Goal: Task Accomplishment & Management: Complete application form

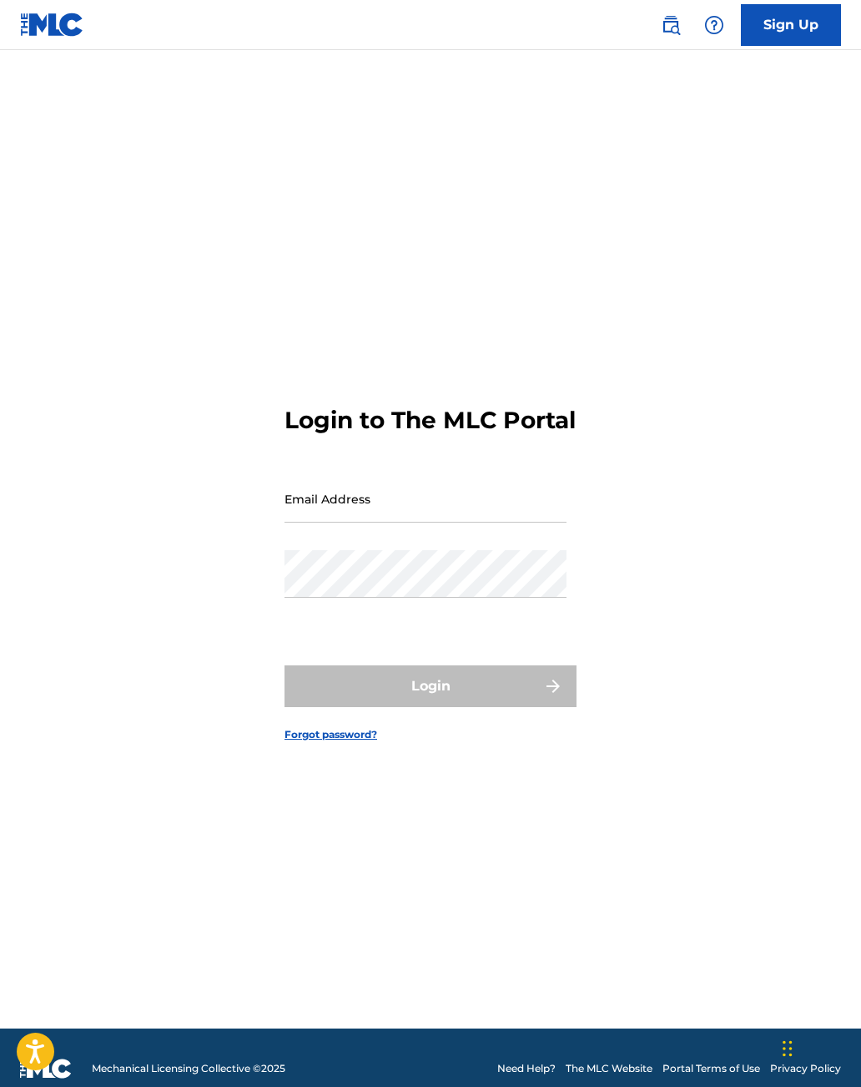
click at [341, 523] on input "Email Address" at bounding box center [426, 499] width 282 height 48
click at [390, 523] on input "Email Address" at bounding box center [426, 499] width 282 height 48
type input "[EMAIL_ADDRESS][DOMAIN_NAME]"
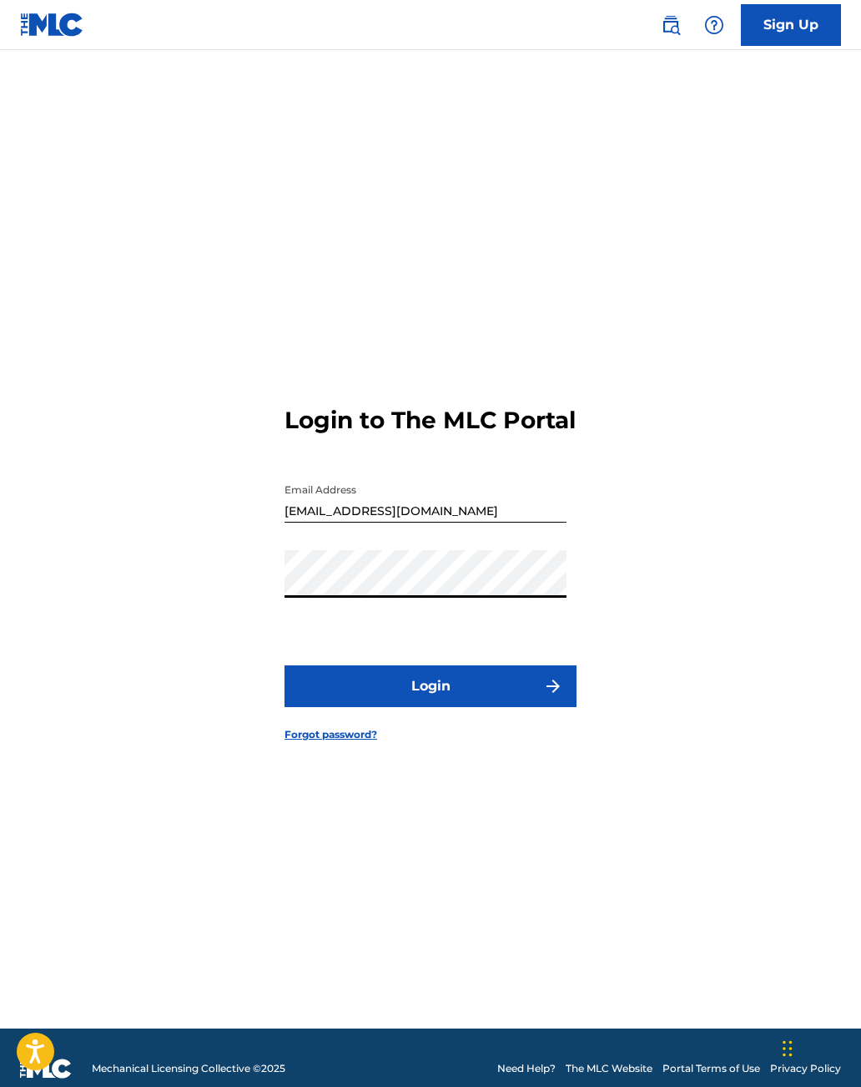
click at [505, 707] on button "Login" at bounding box center [431, 686] width 292 height 42
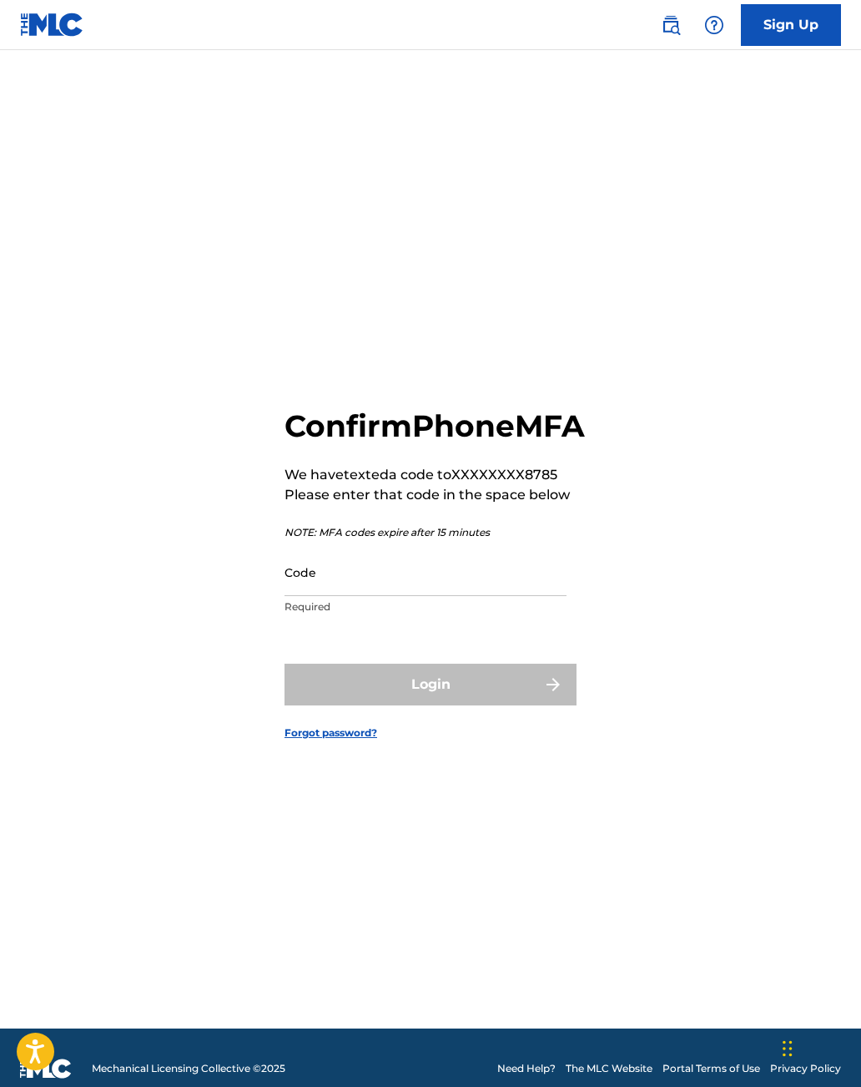
click at [355, 596] on input "Code" at bounding box center [426, 572] width 282 height 48
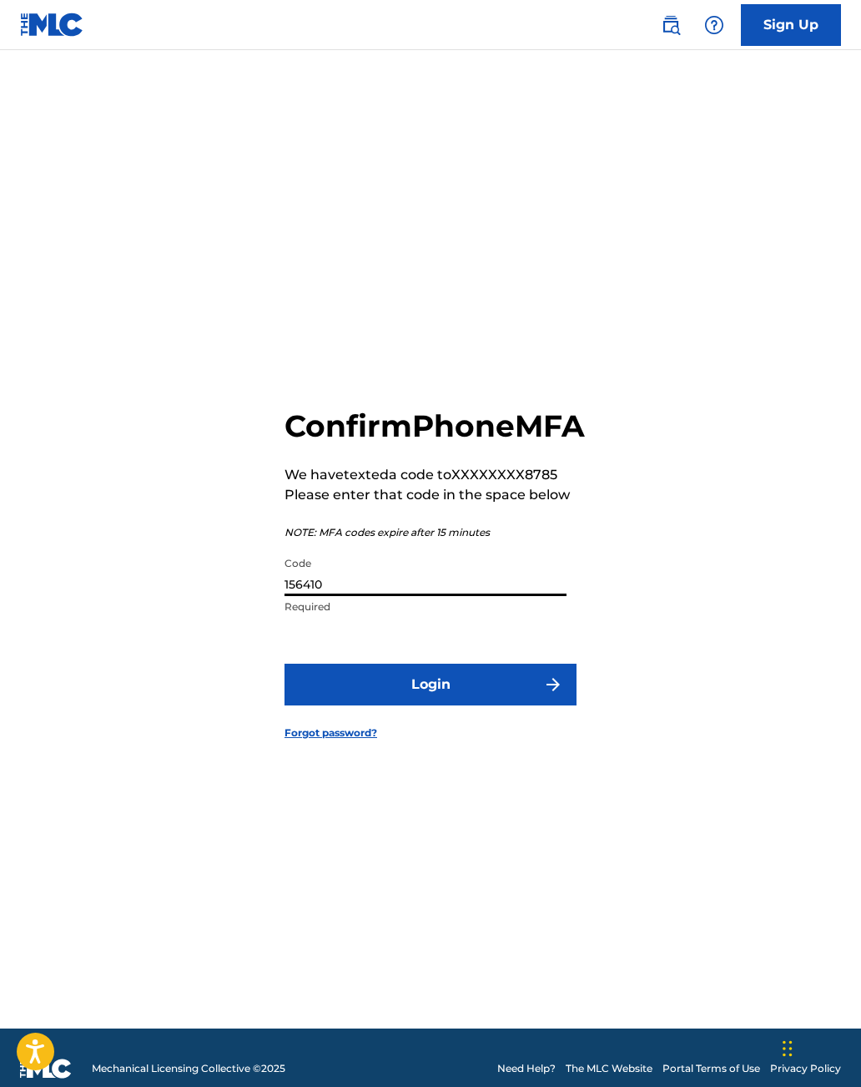
type input "156410"
click at [513, 705] on button "Login" at bounding box center [431, 685] width 292 height 42
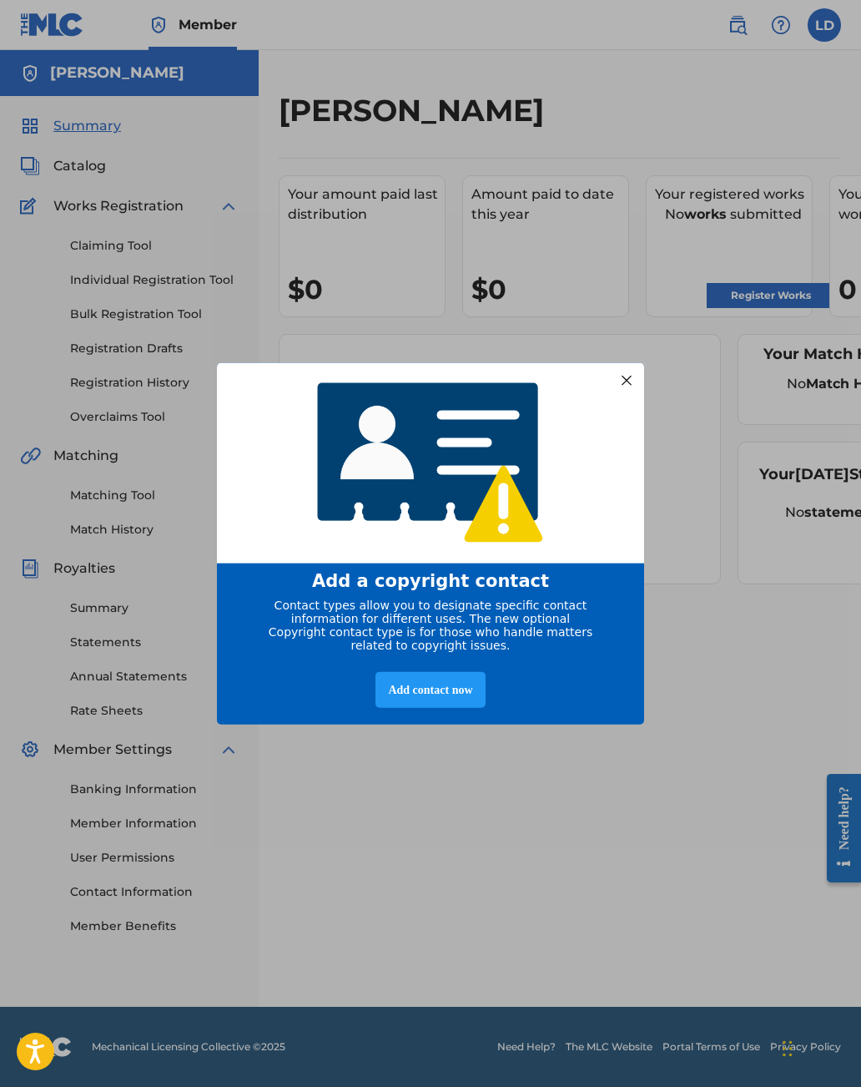
click at [636, 391] on div at bounding box center [627, 380] width 22 height 22
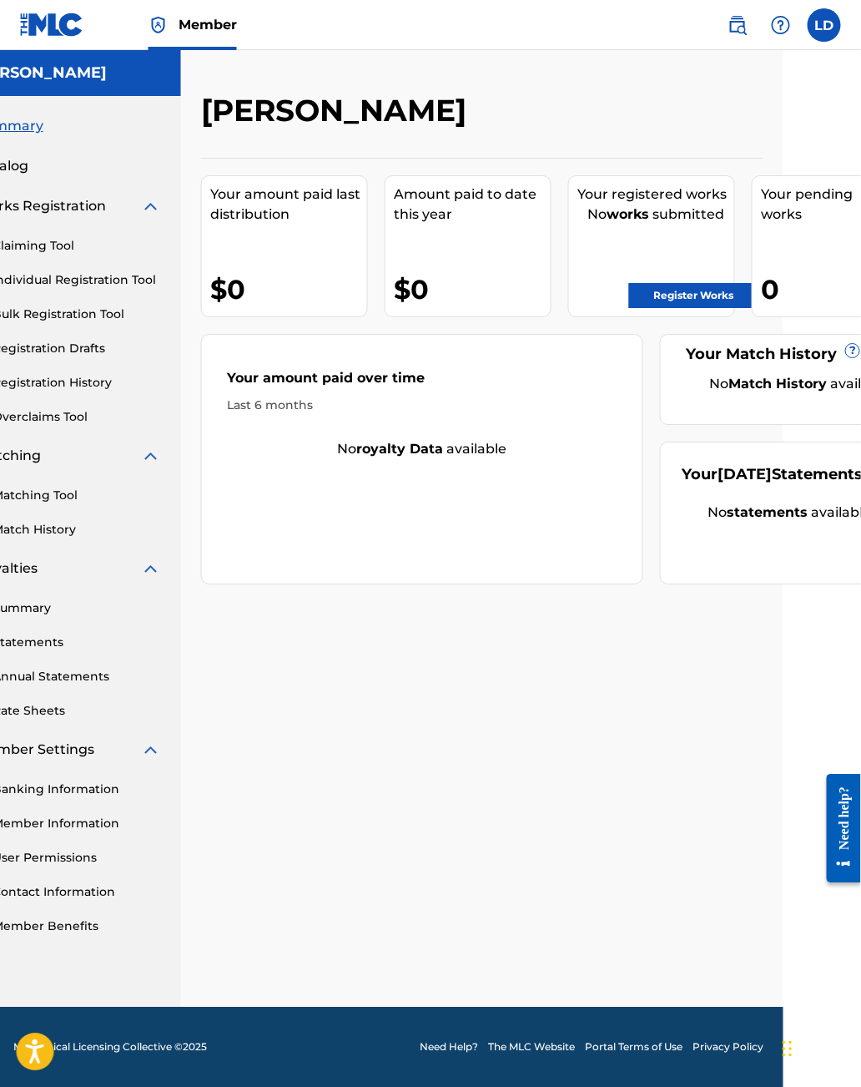
scroll to position [0, 135]
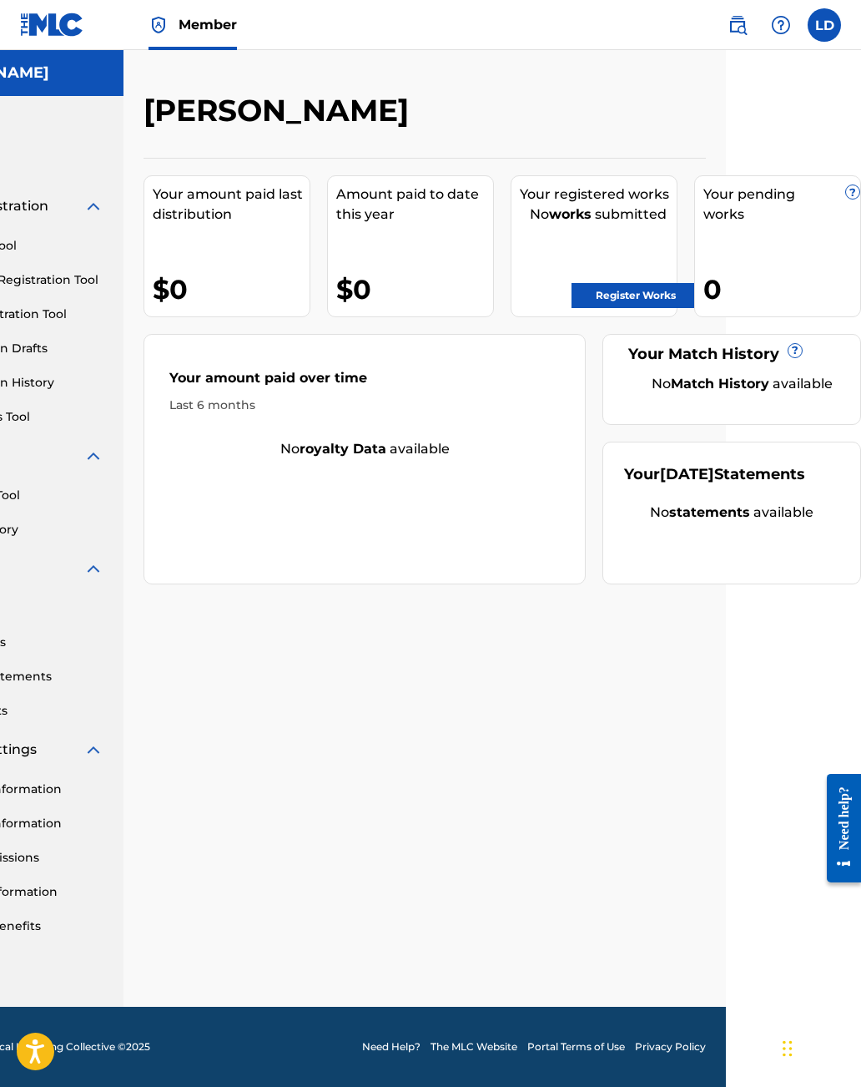
click at [650, 295] on link "Register Works" at bounding box center [636, 295] width 129 height 25
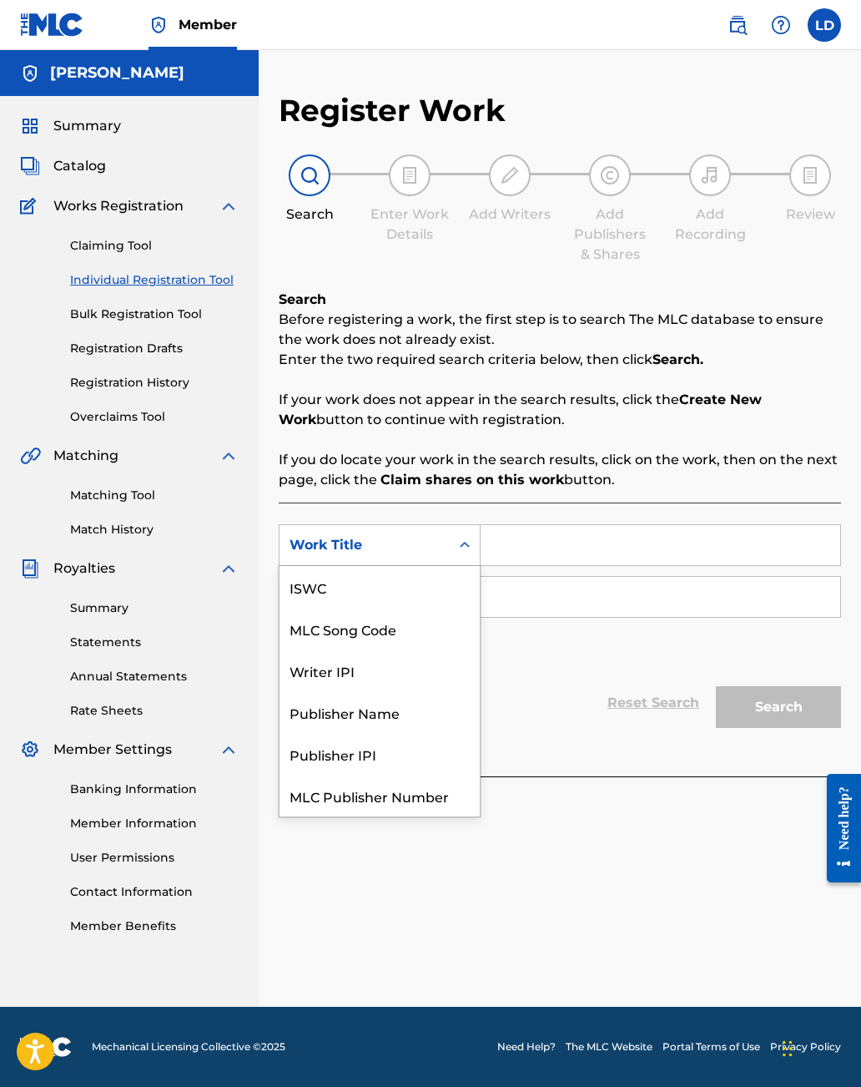
scroll to position [42, 0]
click at [345, 634] on div "Writer IPI" at bounding box center [380, 629] width 200 height 42
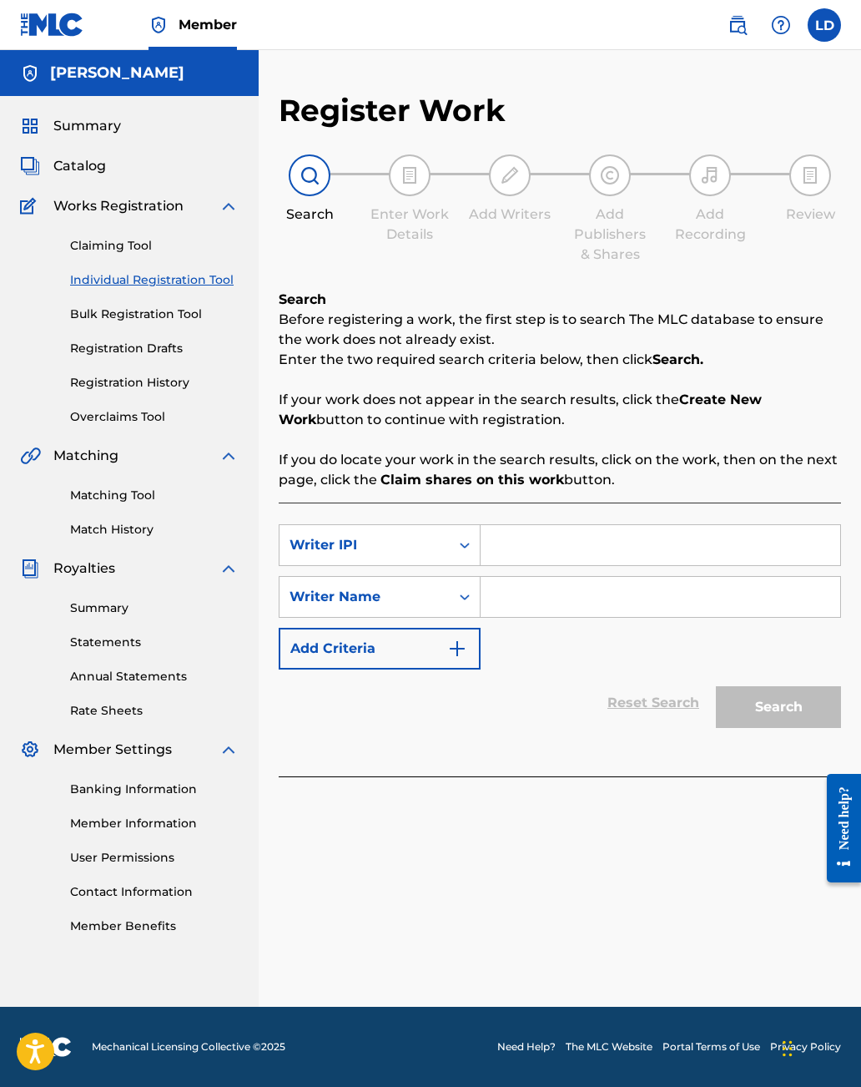
click at [414, 183] on img at bounding box center [410, 175] width 20 height 20
click at [782, 705] on div "Search" at bounding box center [775, 702] width 134 height 67
click at [457, 658] on img "Search Form" at bounding box center [457, 649] width 20 height 20
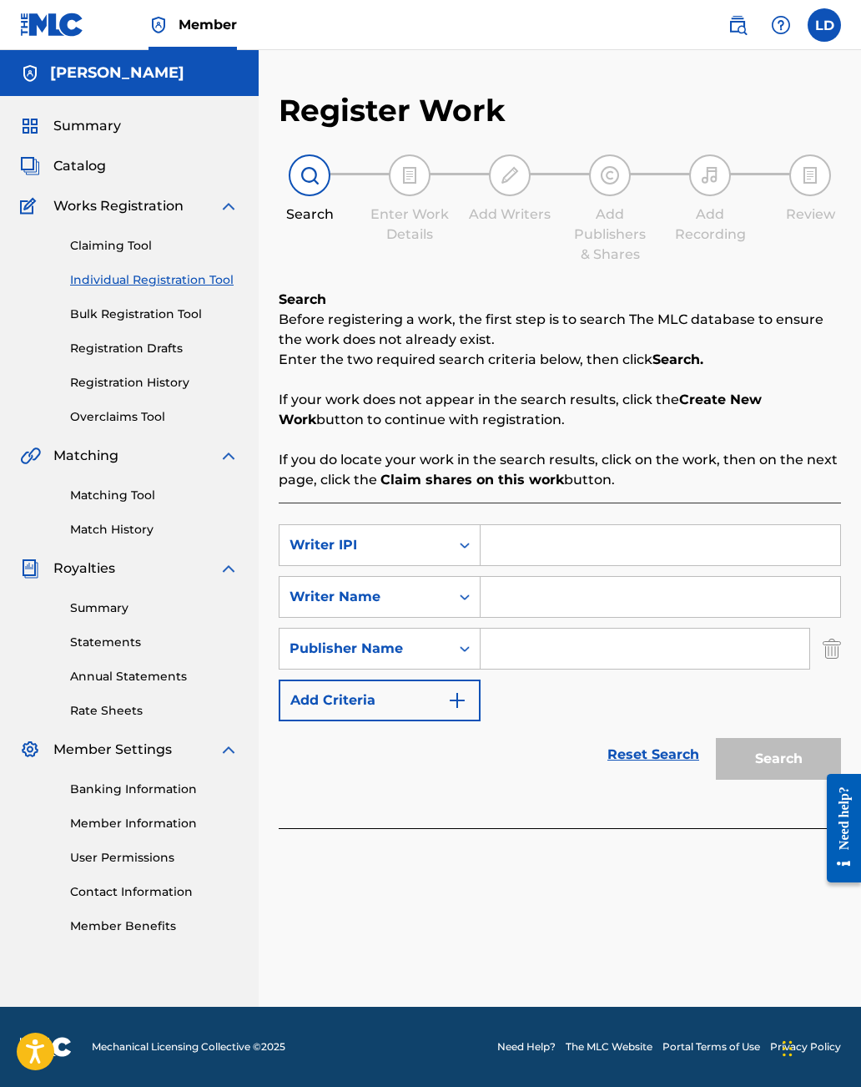
click at [206, 279] on link "Individual Registration Tool" at bounding box center [154, 280] width 169 height 18
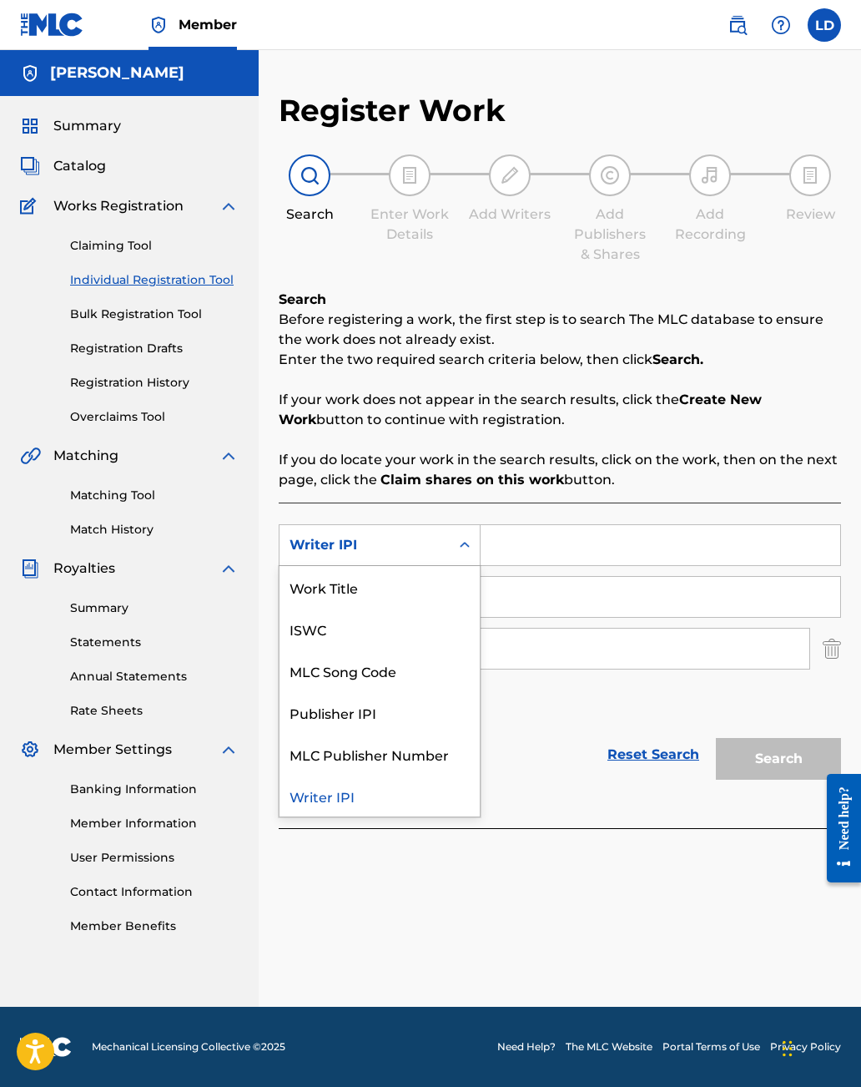
click at [346, 590] on div "Work Title" at bounding box center [380, 587] width 200 height 42
click at [342, 797] on div "Work Title" at bounding box center [380, 796] width 200 height 42
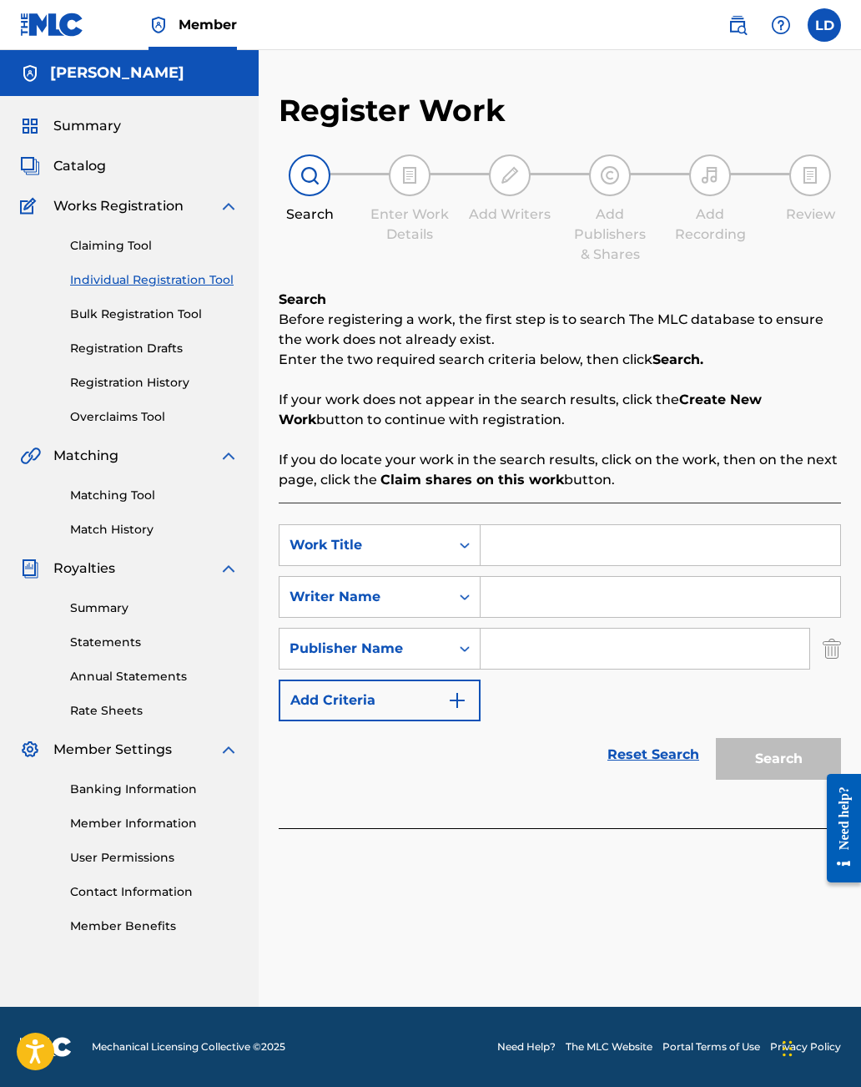
click at [565, 548] on input "Search Form" at bounding box center [661, 545] width 360 height 40
type input "My Life"
click at [523, 602] on input "Search Form" at bounding box center [661, 597] width 360 height 40
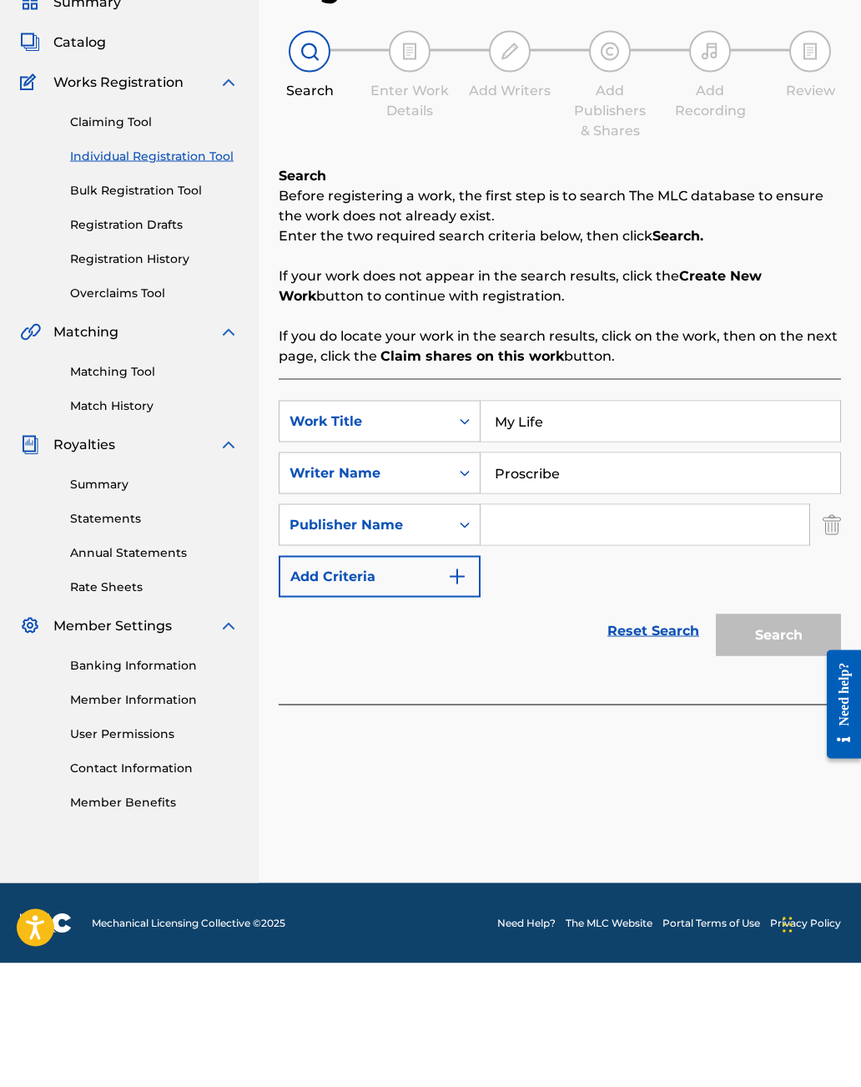
type input "Proscribe"
click at [835, 628] on img "Search Form" at bounding box center [832, 649] width 18 height 42
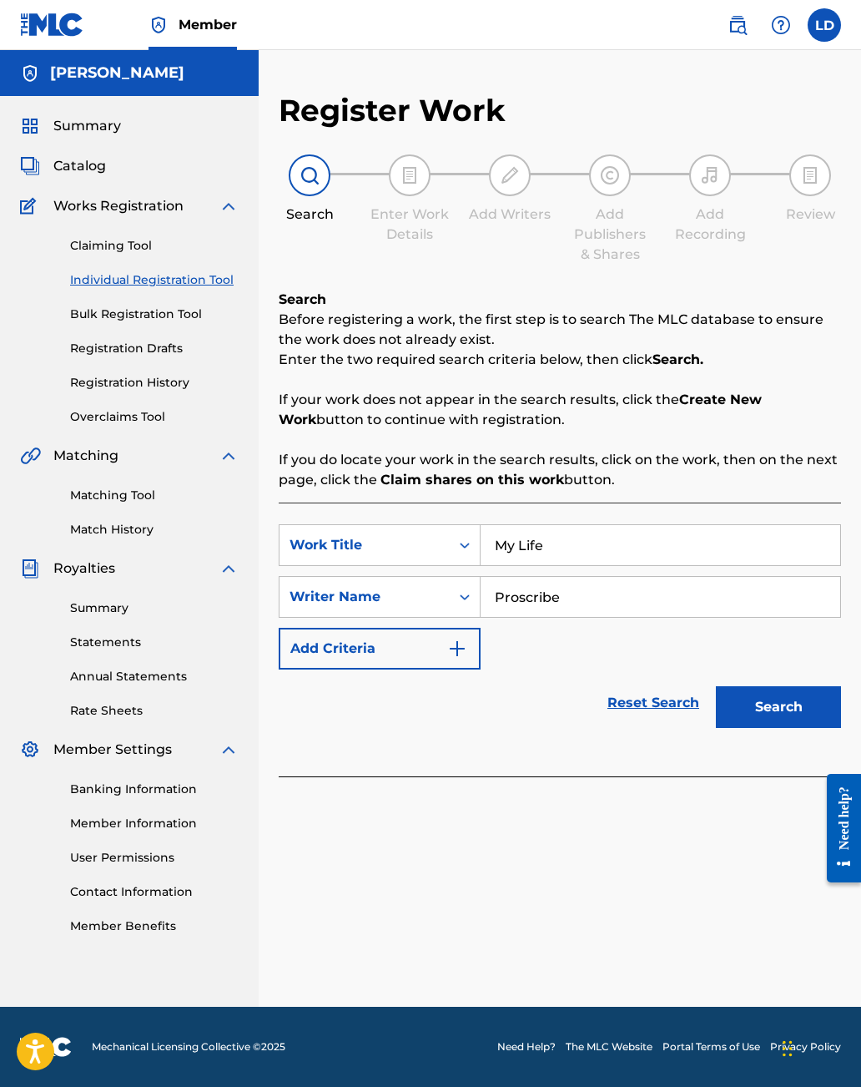
click at [788, 689] on button "Search" at bounding box center [778, 707] width 125 height 42
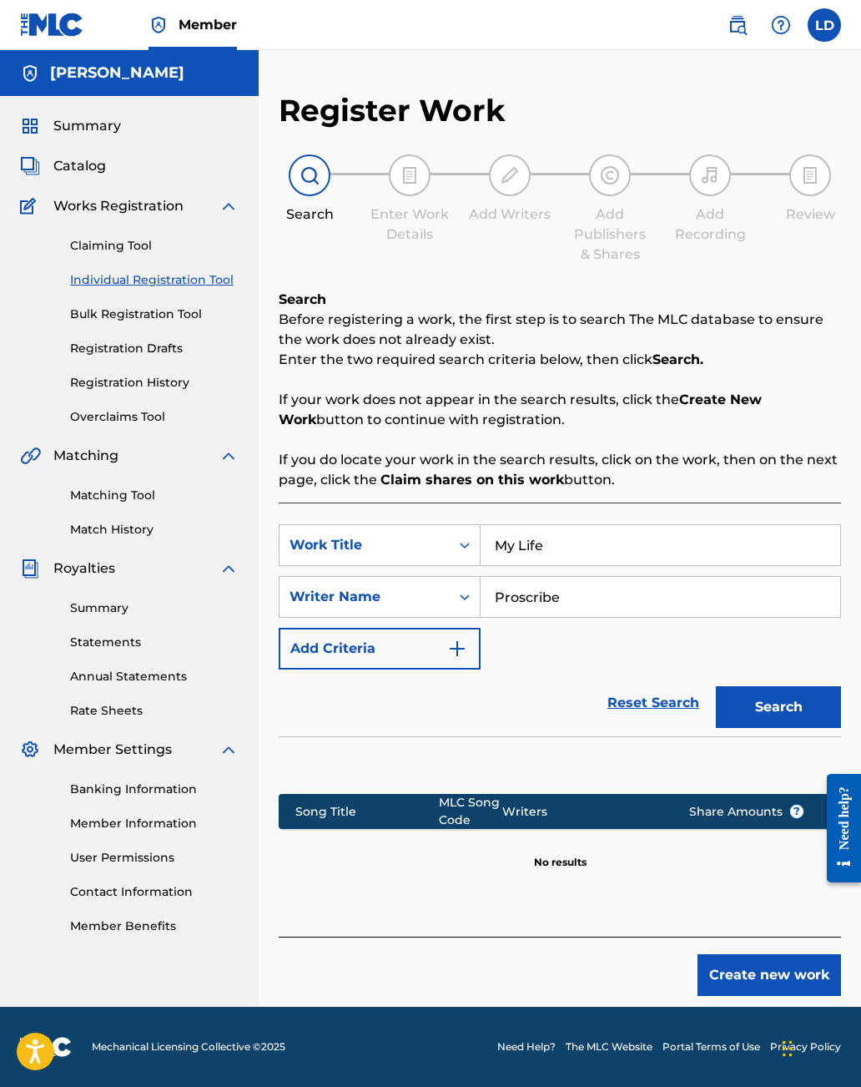
click at [774, 962] on button "Create new work" at bounding box center [770, 975] width 144 height 42
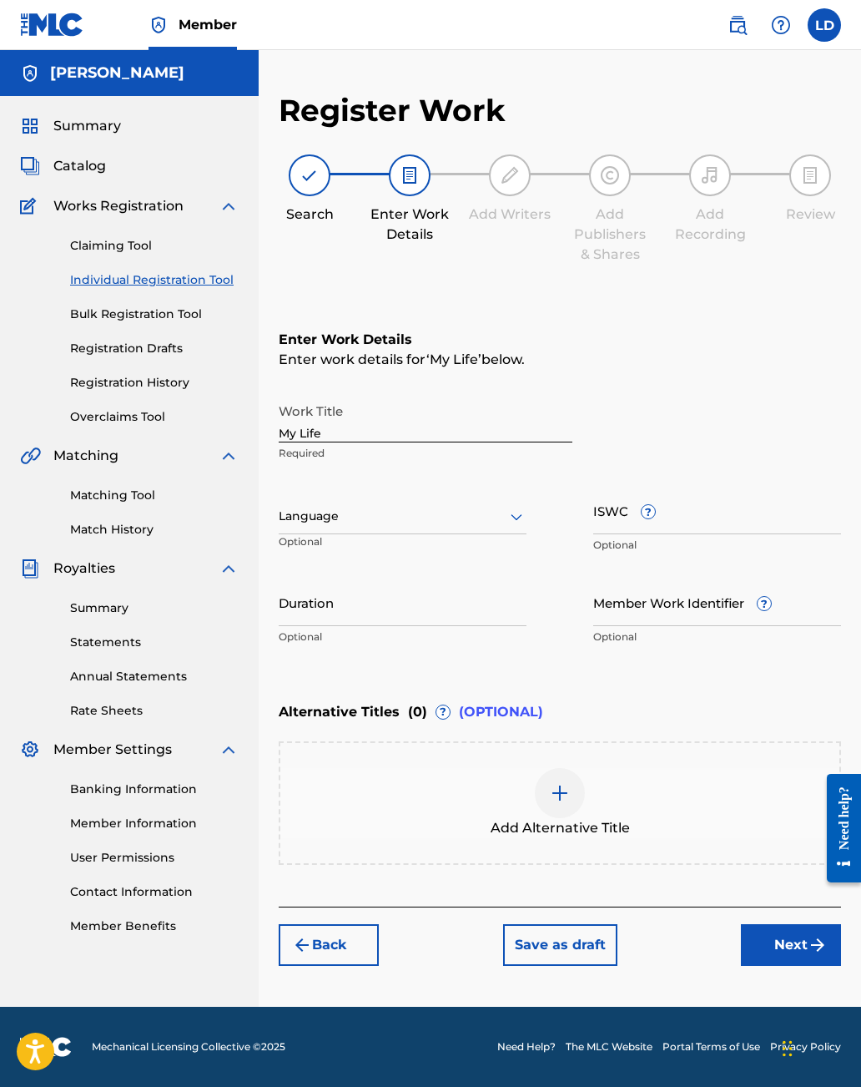
click at [771, 597] on span "?" at bounding box center [764, 603] width 13 height 13
click at [772, 581] on input "Member Work Identifier ?" at bounding box center [718, 603] width 248 height 48
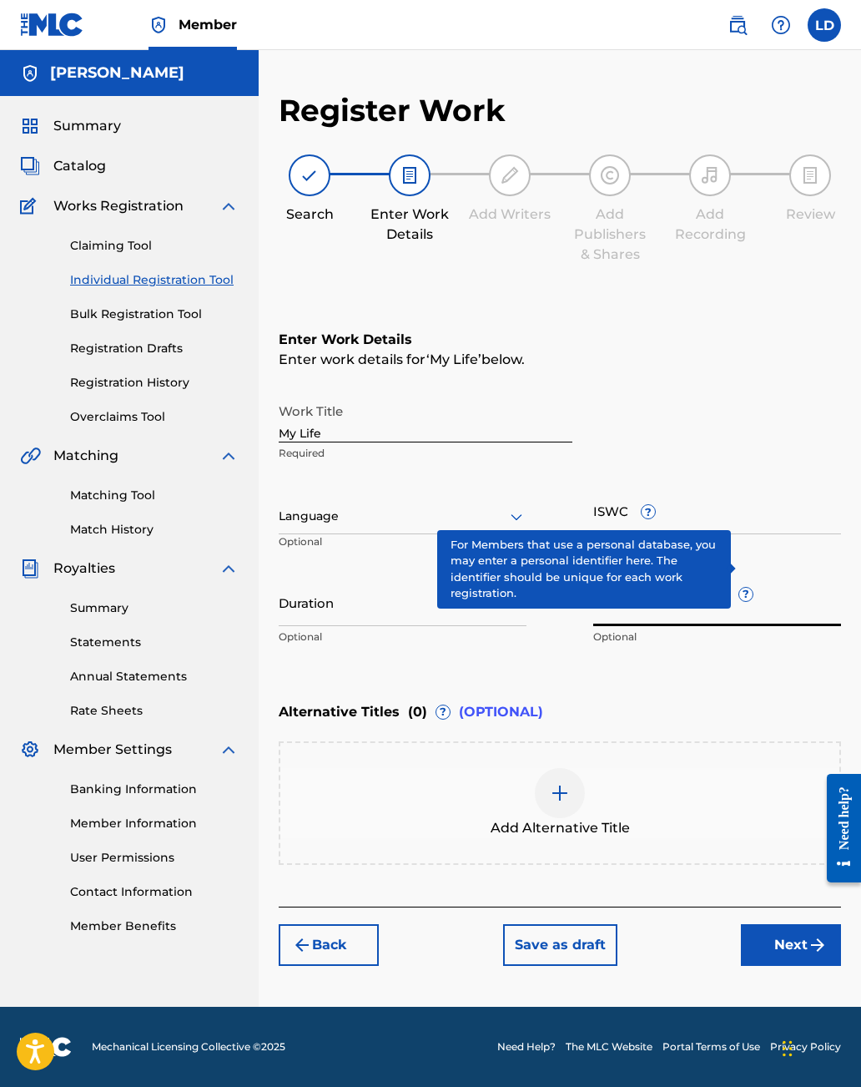
click at [655, 496] on input "ISWC ?" at bounding box center [718, 511] width 248 height 48
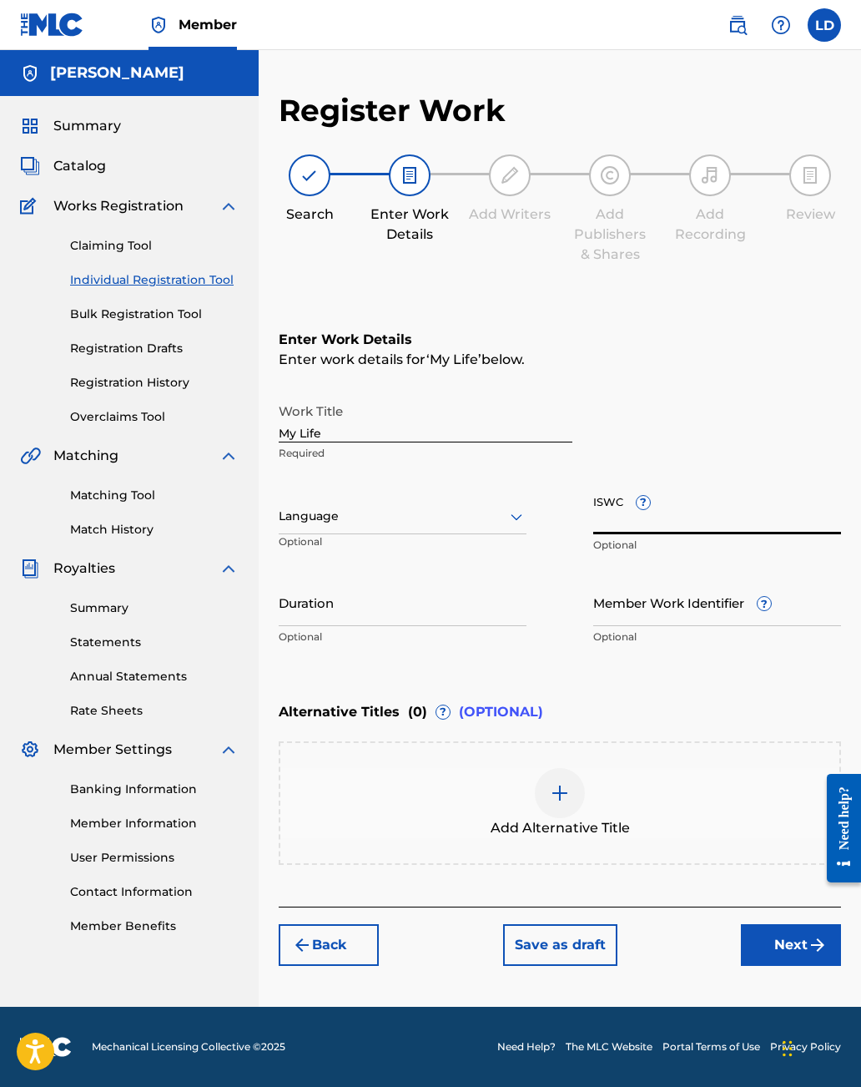
click at [651, 487] on input "ISWC ?" at bounding box center [718, 511] width 248 height 48
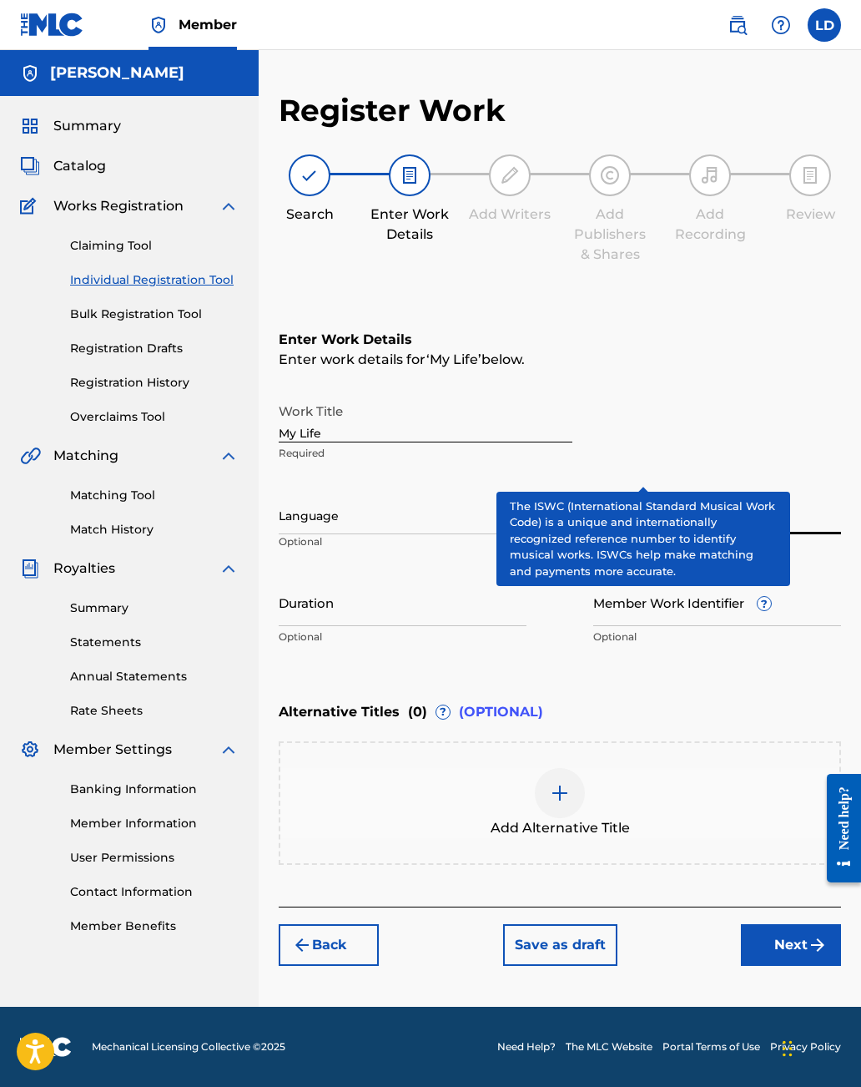
click at [643, 496] on span "?" at bounding box center [643, 502] width 13 height 13
click at [643, 487] on input "ISWC ?" at bounding box center [718, 511] width 248 height 48
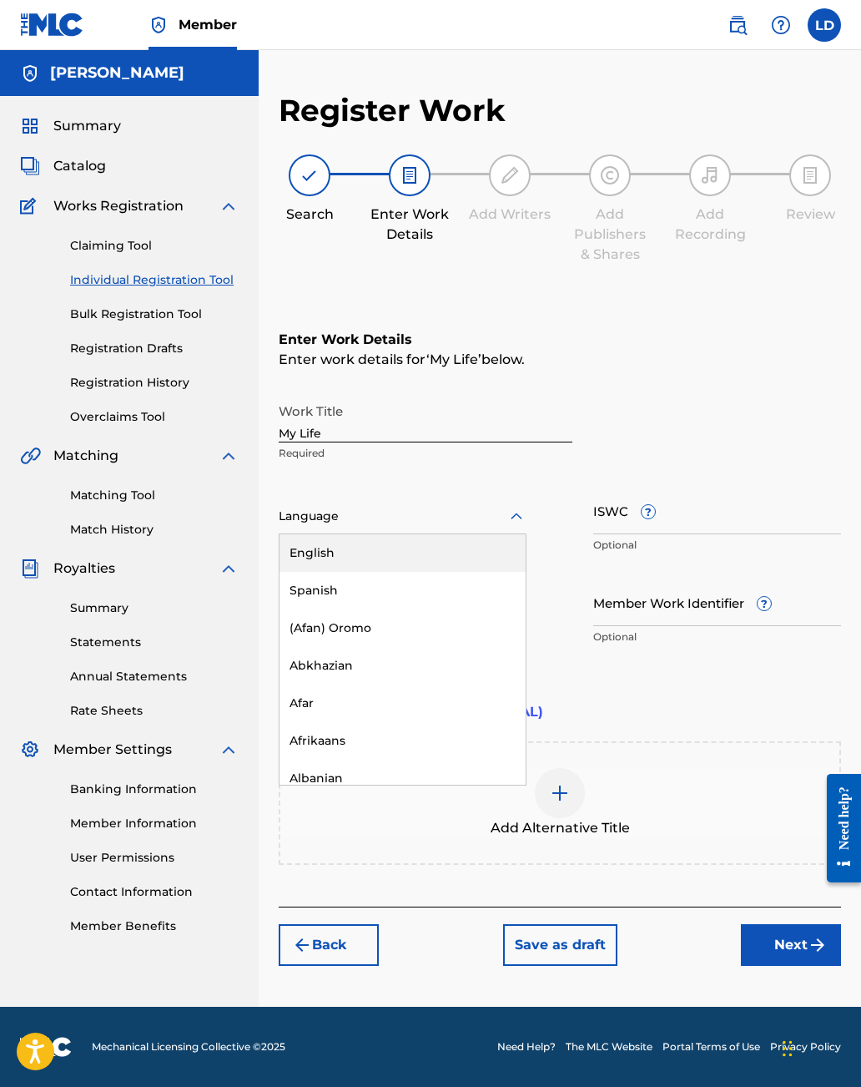
click at [348, 534] on div "English" at bounding box center [403, 553] width 246 height 38
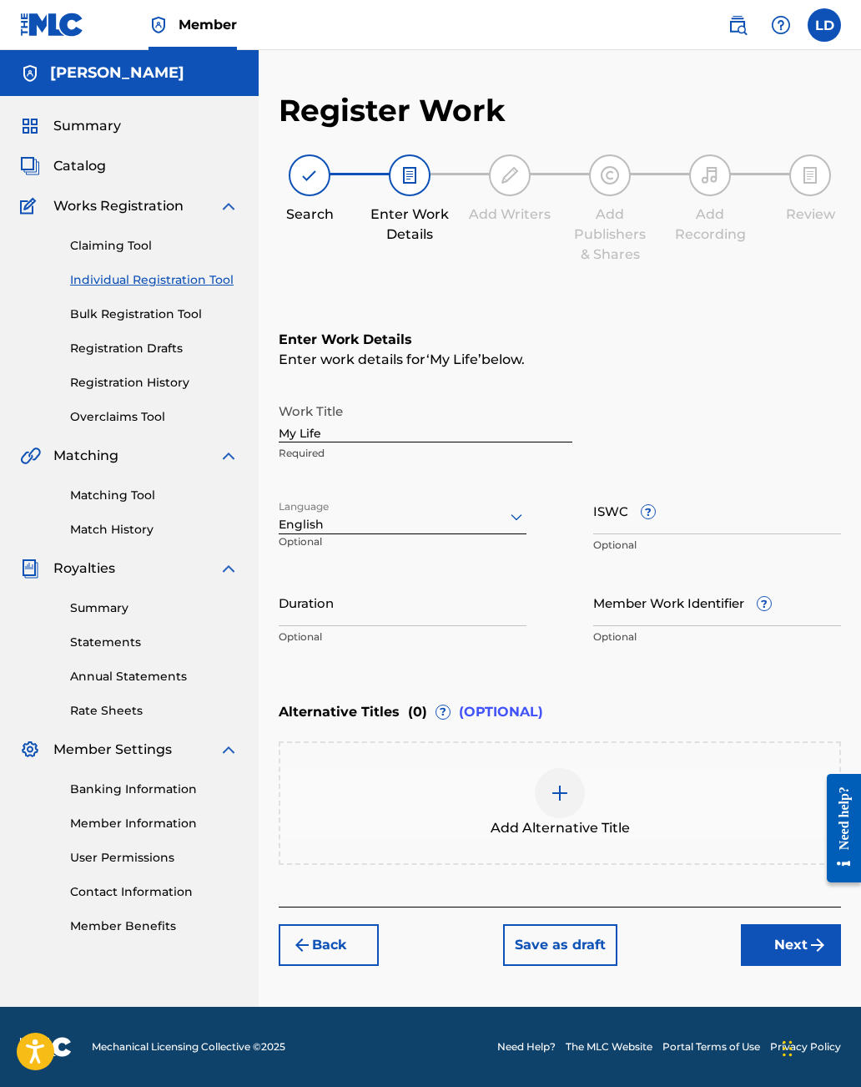
click at [774, 928] on button "Next" at bounding box center [791, 945] width 100 height 42
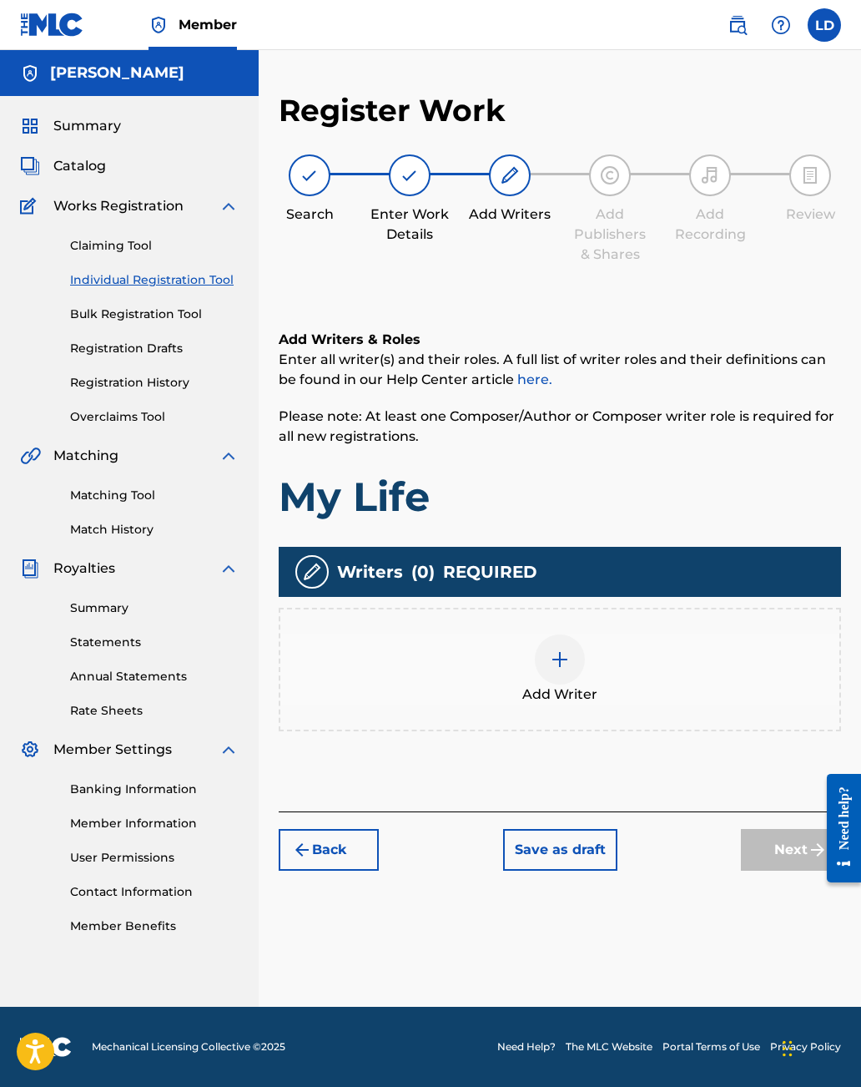
click at [571, 634] on div at bounding box center [560, 659] width 50 height 50
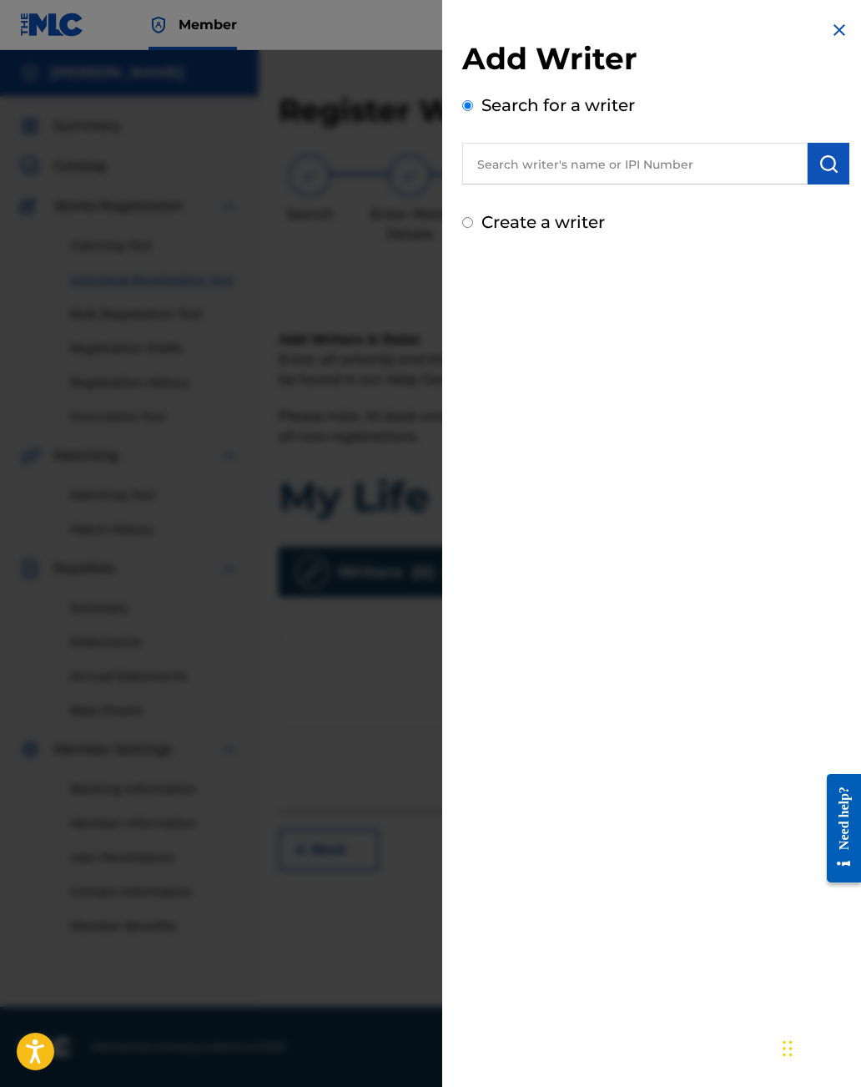
click at [628, 167] on input "text" at bounding box center [635, 164] width 346 height 42
type input "1302533699"
click at [833, 172] on img "submit" at bounding box center [829, 164] width 20 height 20
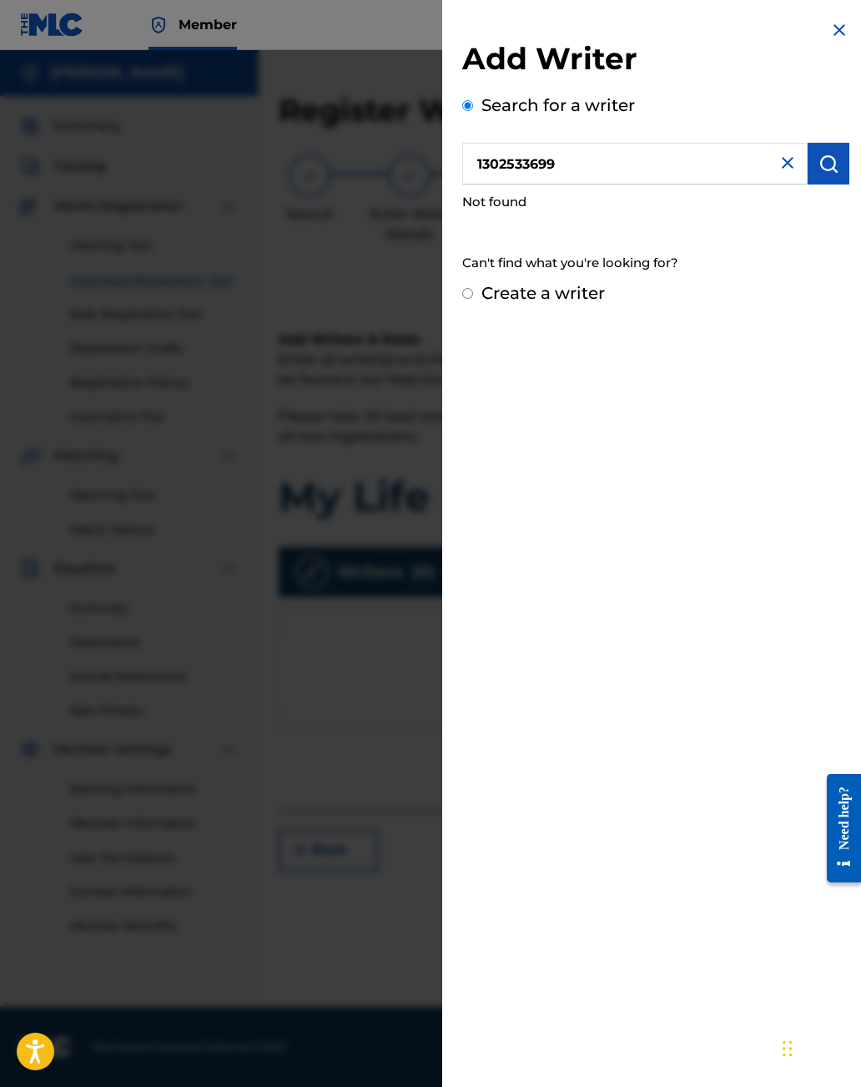
click at [477, 291] on div "Create a writer" at bounding box center [655, 292] width 387 height 25
click at [473, 295] on input "Create a writer" at bounding box center [467, 293] width 11 height 11
radio input "false"
radio input "true"
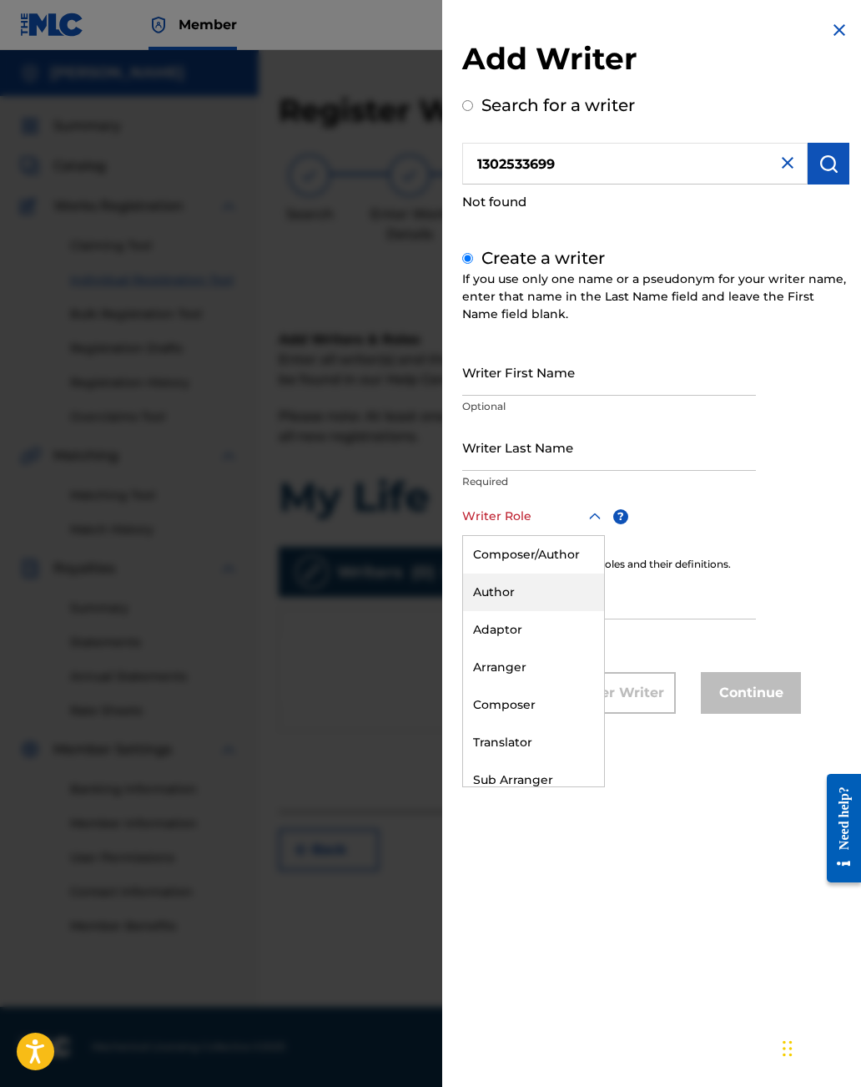
click at [504, 594] on div "Author" at bounding box center [533, 592] width 141 height 38
click at [533, 381] on input "Writer First Name" at bounding box center [609, 372] width 294 height 48
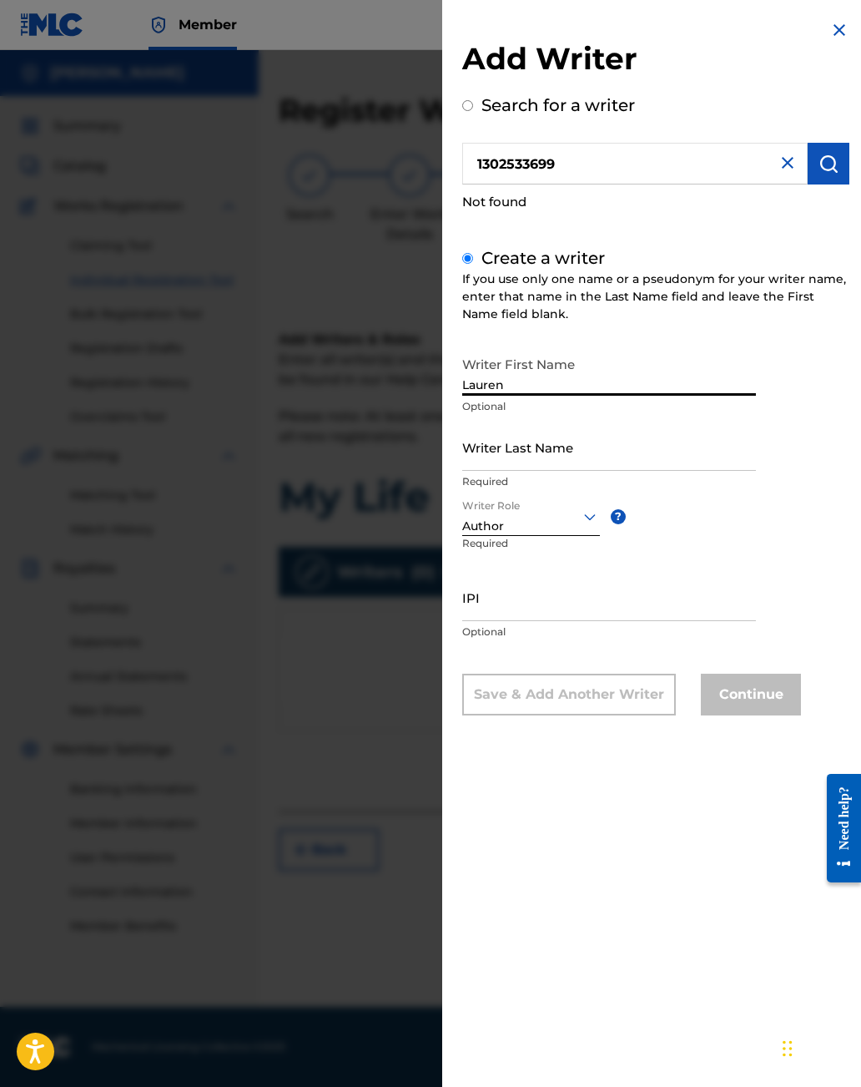
type input "Lauren"
click at [523, 441] on input "Writer Last Name" at bounding box center [609, 447] width 294 height 48
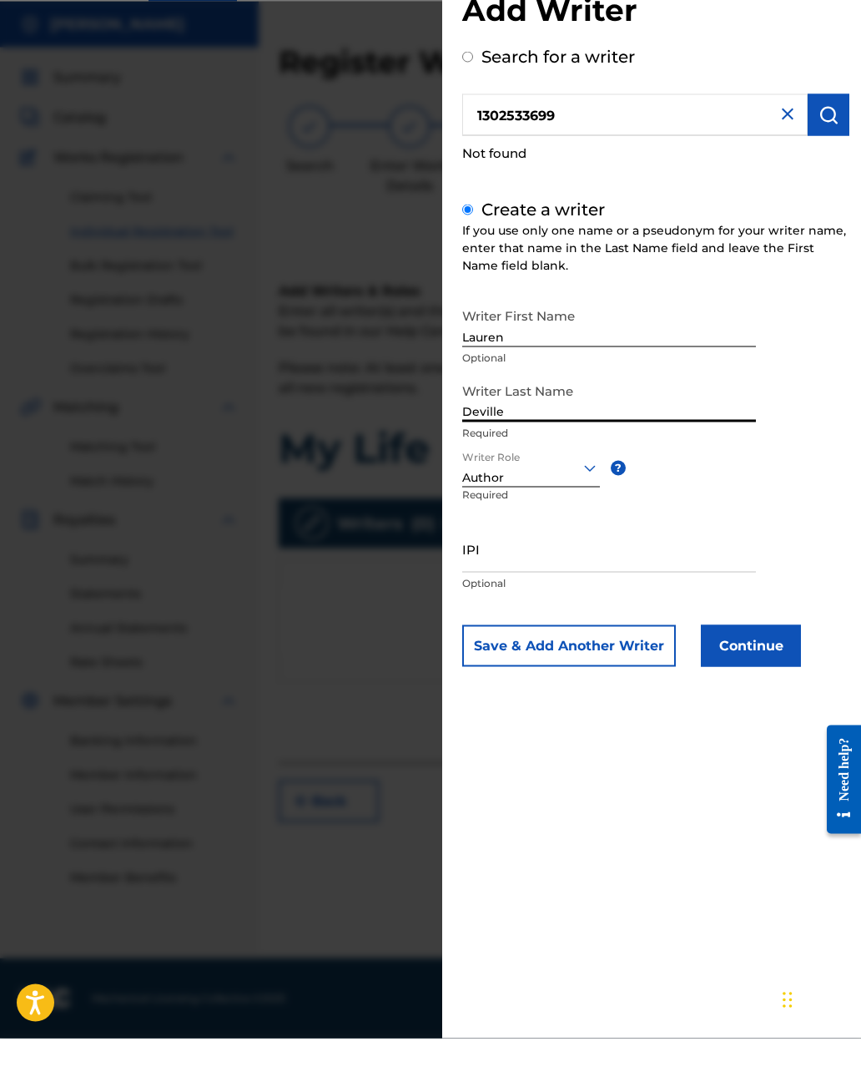
type input "Deville"
click at [493, 573] on input "IPI" at bounding box center [609, 597] width 294 height 48
type input "1302533699"
click at [762, 674] on button "Continue" at bounding box center [751, 695] width 100 height 42
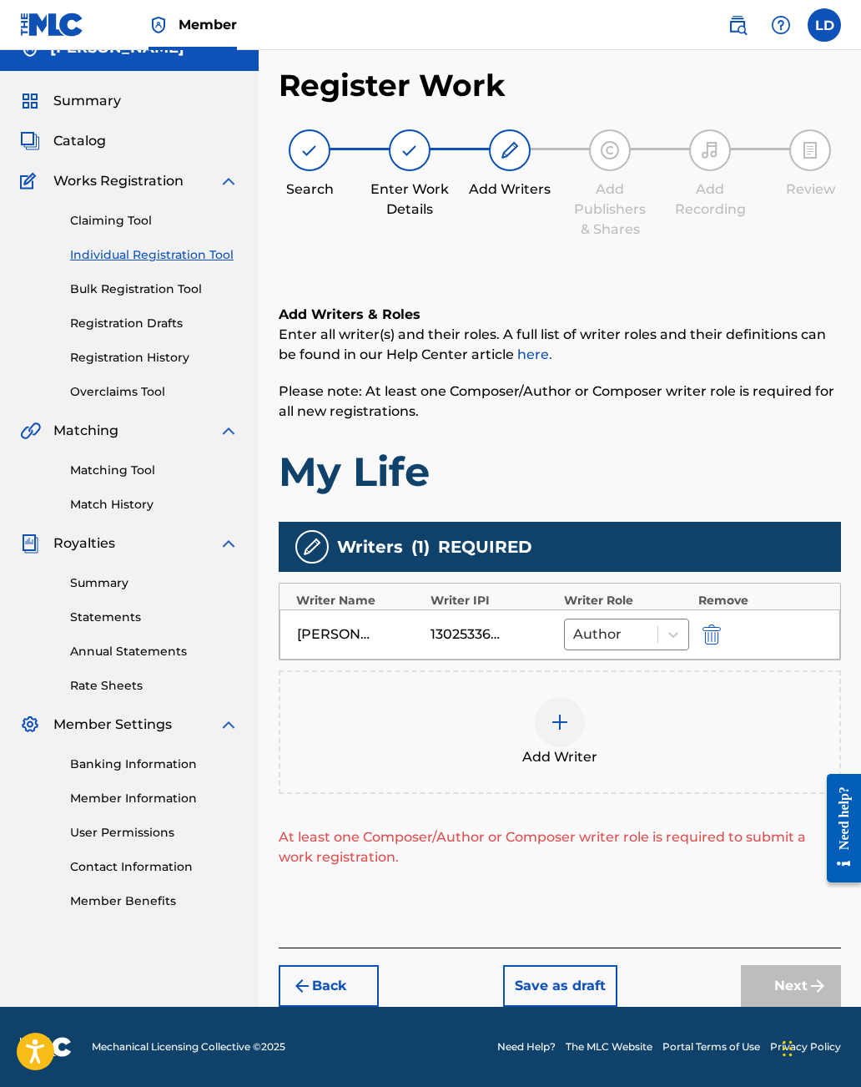
click at [562, 730] on img at bounding box center [560, 722] width 20 height 20
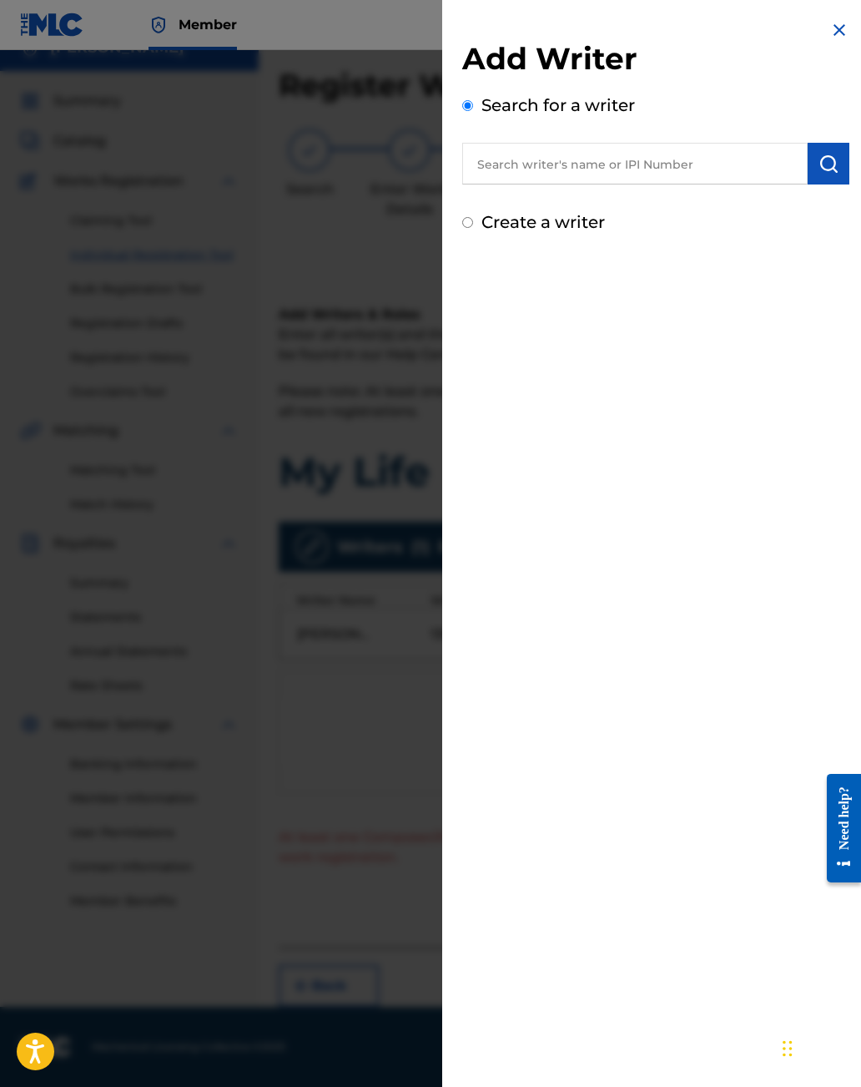
click at [556, 159] on input "text" at bounding box center [635, 164] width 346 height 42
type input "00733490737"
click at [830, 159] on img "submit" at bounding box center [829, 164] width 20 height 20
